Goal: Task Accomplishment & Management: Use online tool/utility

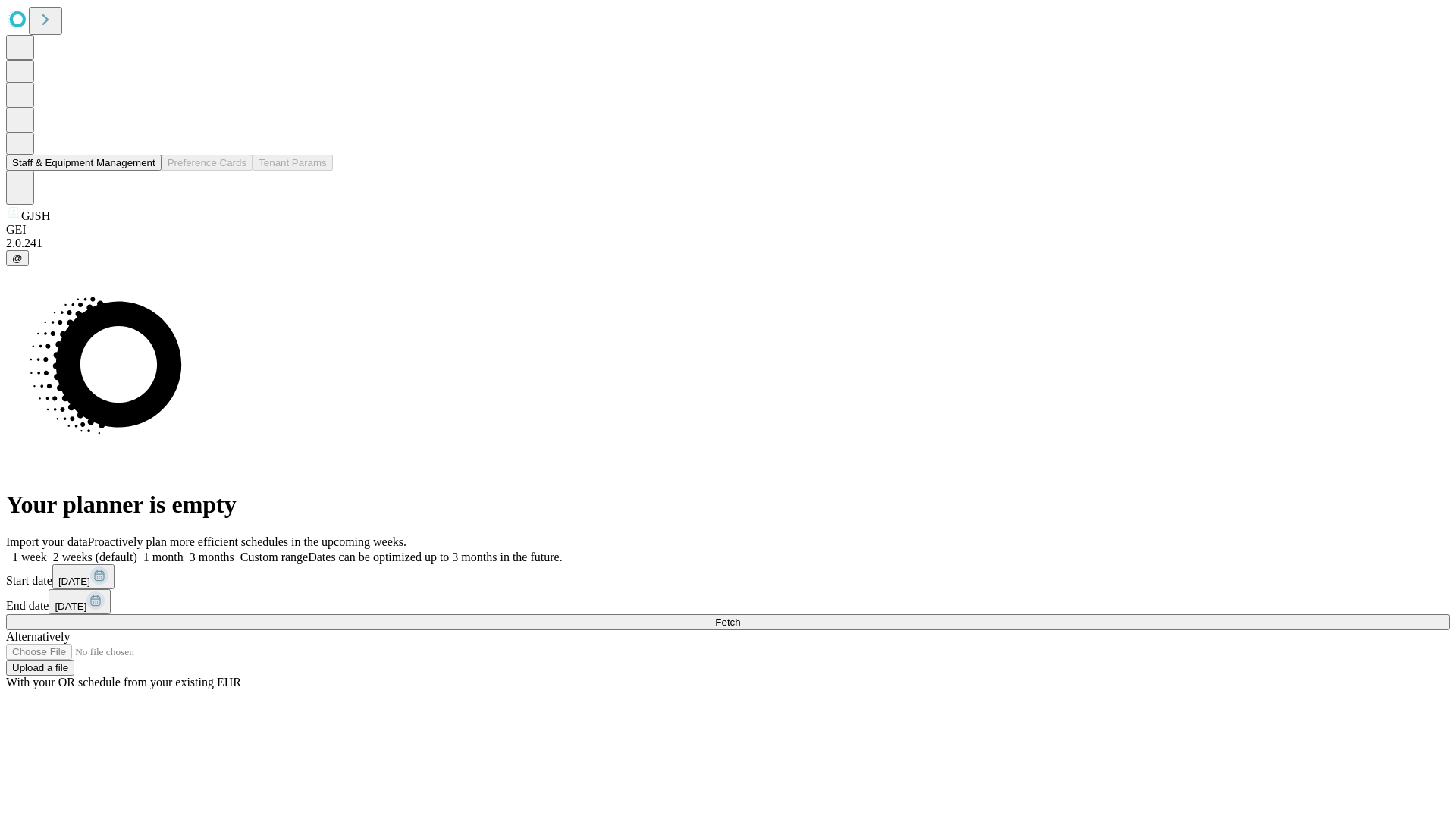
click at [144, 171] on button "Staff & Equipment Management" at bounding box center [84, 162] width 156 height 16
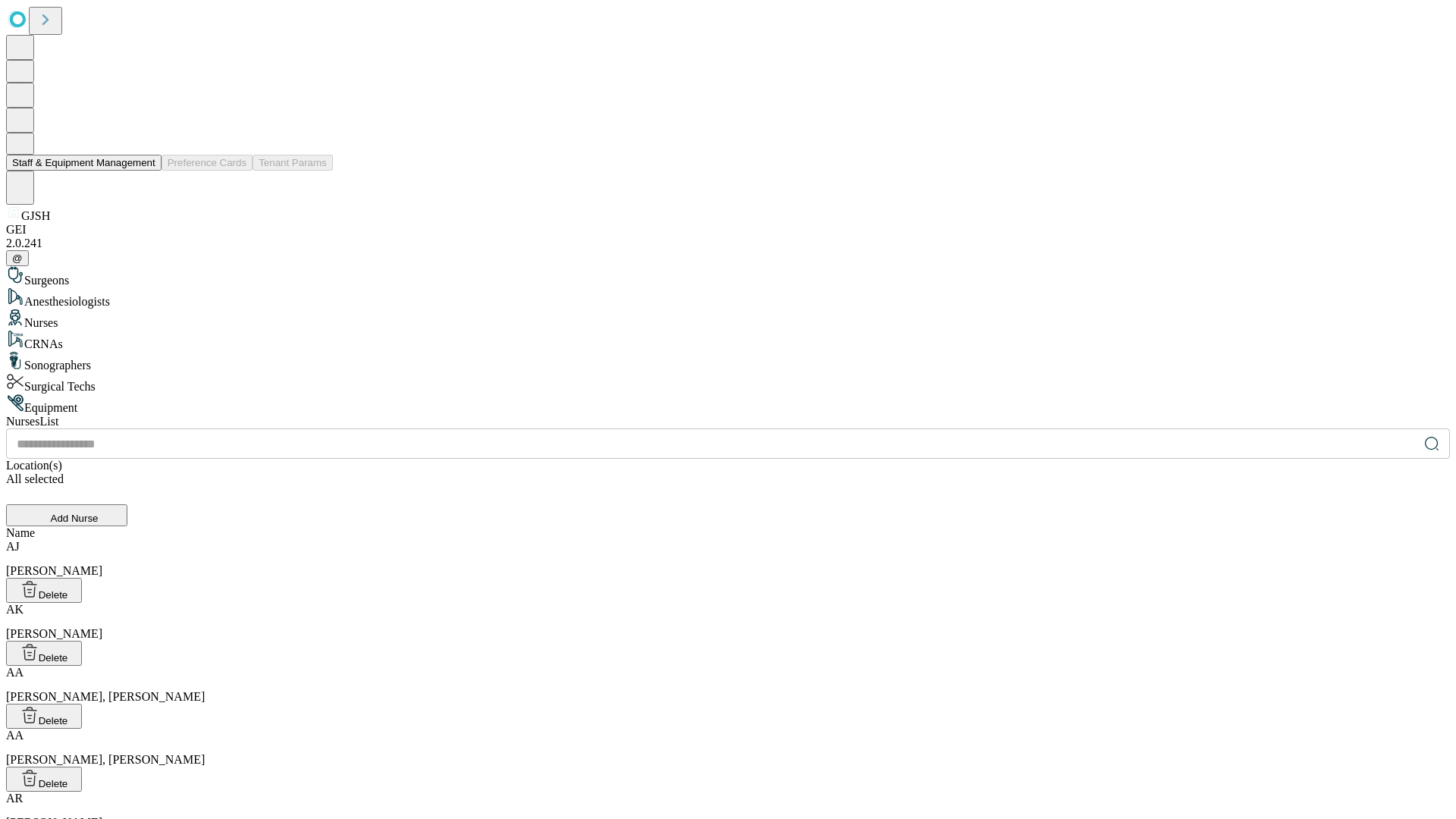
click at [144, 171] on button "Staff & Equipment Management" at bounding box center [84, 162] width 156 height 16
